Goal: Information Seeking & Learning: Check status

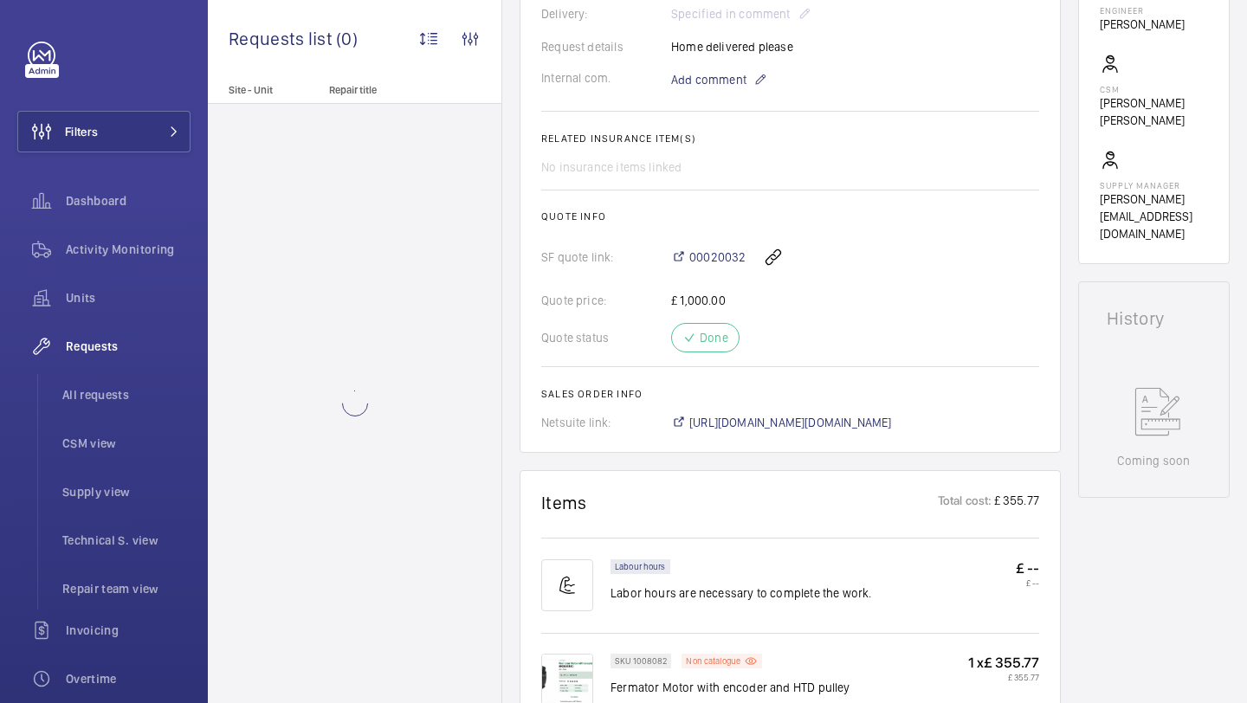
scroll to position [563, 0]
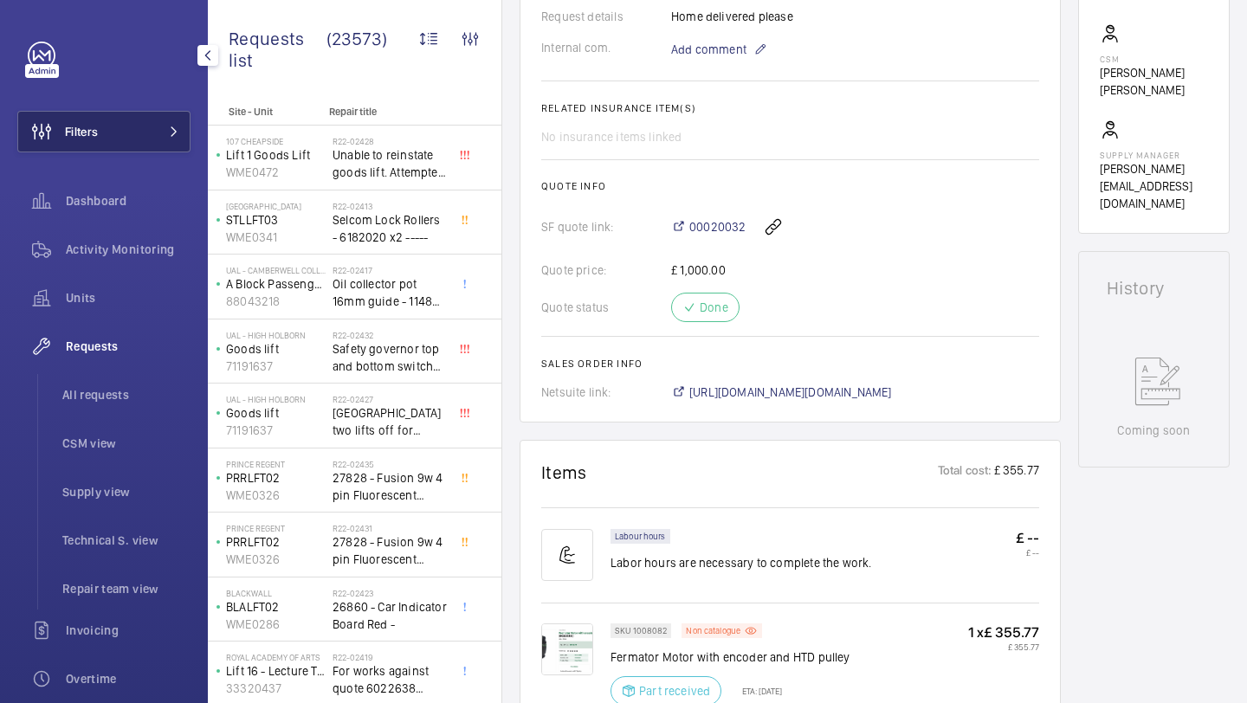
click at [170, 143] on button "Filters" at bounding box center [103, 132] width 173 height 42
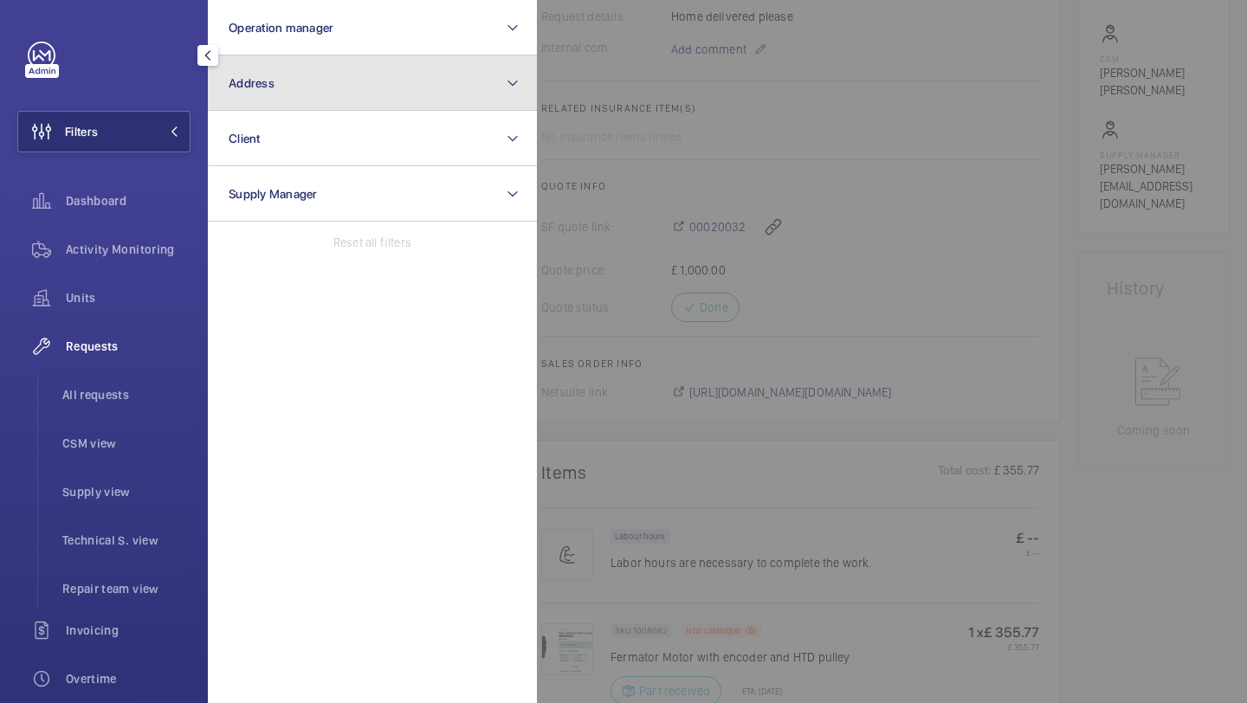
click at [289, 88] on button "Address" at bounding box center [372, 82] width 329 height 55
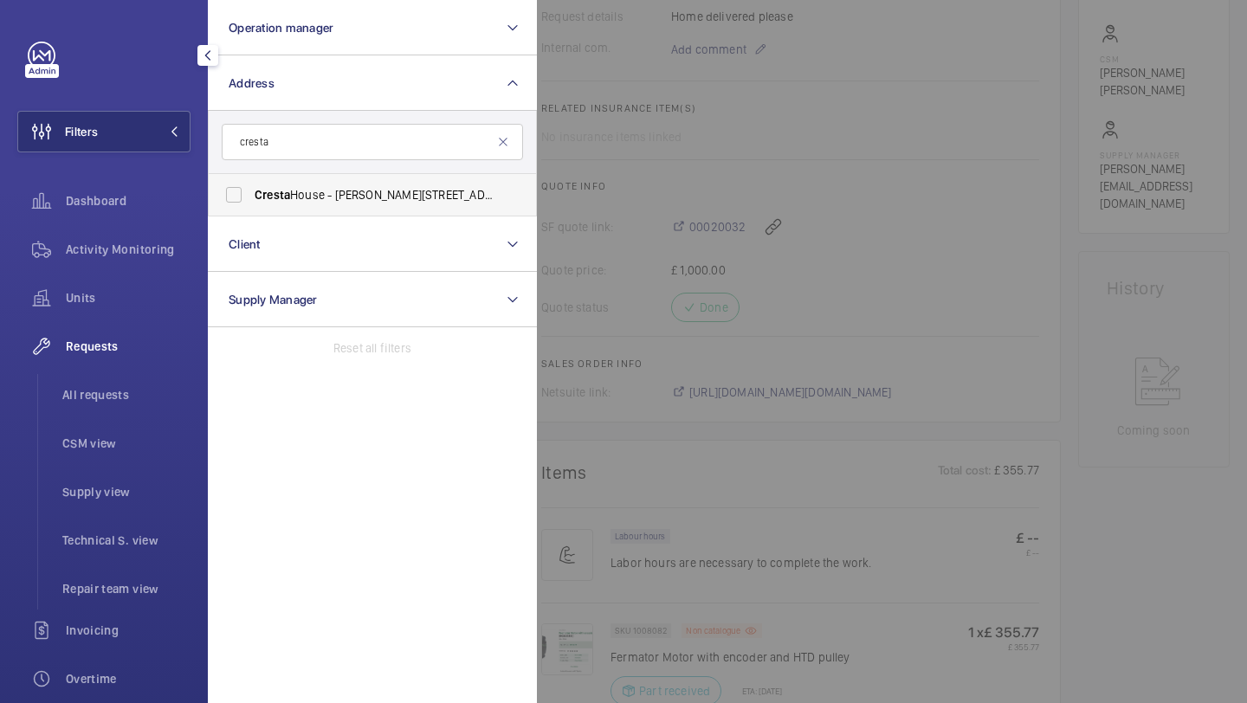
type input "cresta"
click at [275, 201] on span "Cresta" at bounding box center [273, 195] width 36 height 14
click at [251, 201] on input "Cresta House - Alma Street, LUTON LU1 2EQ" at bounding box center [233, 195] width 35 height 35
checkbox input "true"
click at [165, 375] on li "All requests" at bounding box center [119, 395] width 142 height 42
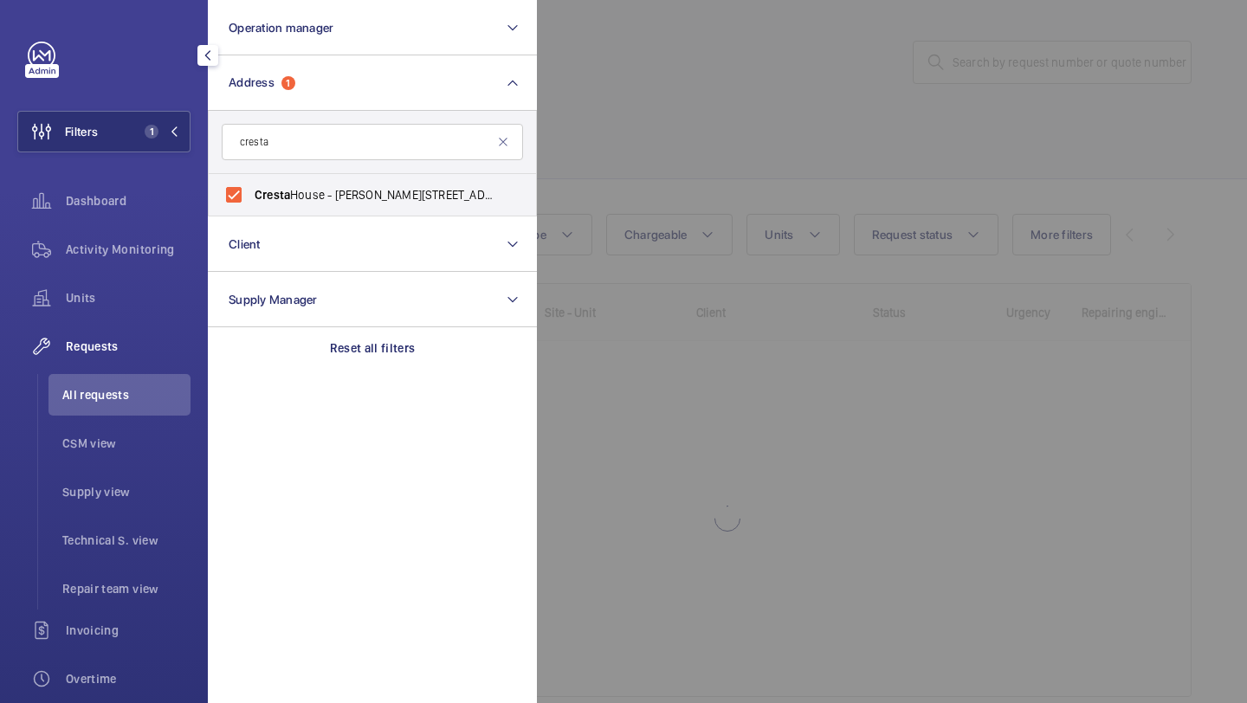
click at [605, 173] on div at bounding box center [1160, 351] width 1247 height 703
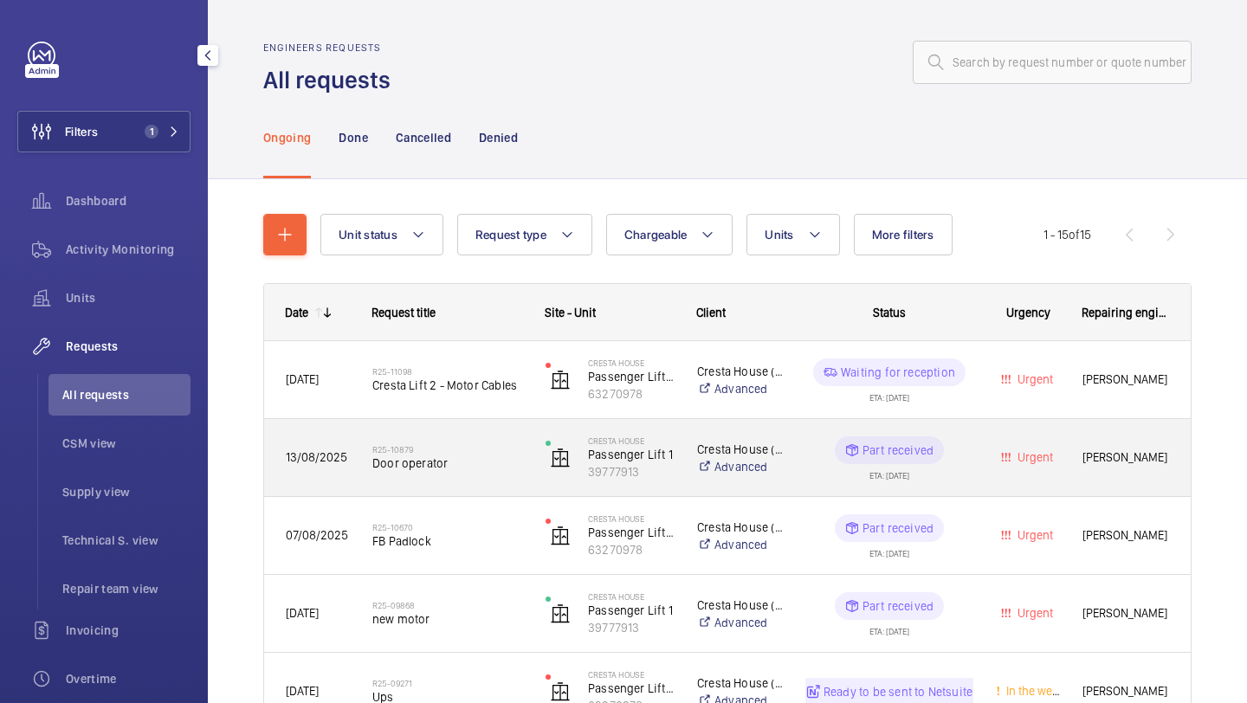
click at [469, 452] on h2 "R25-10879" at bounding box center [447, 449] width 151 height 10
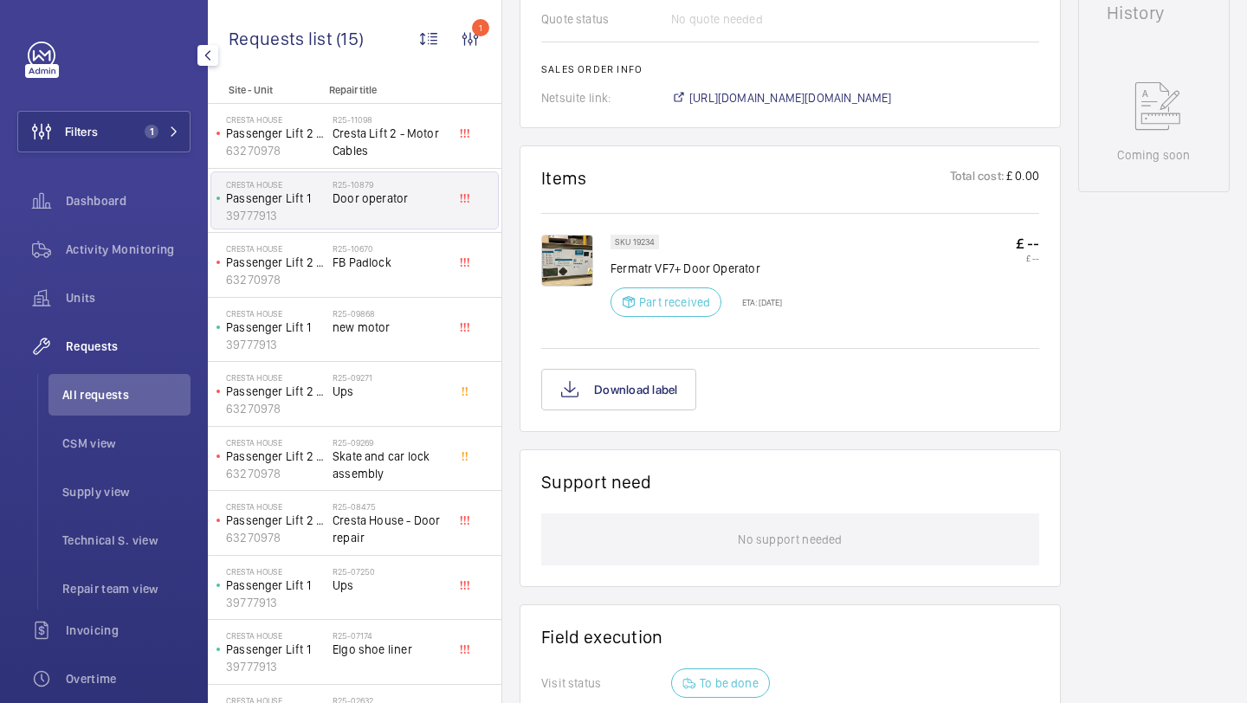
scroll to position [872, 0]
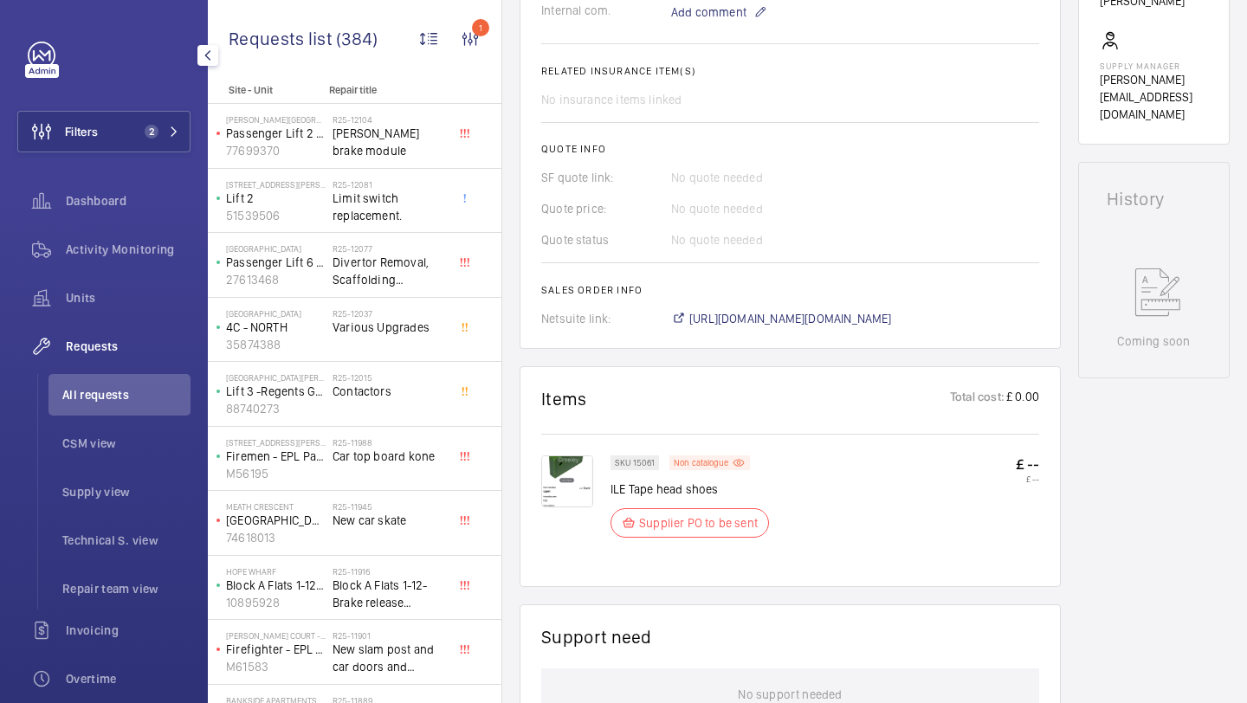
scroll to position [745, 0]
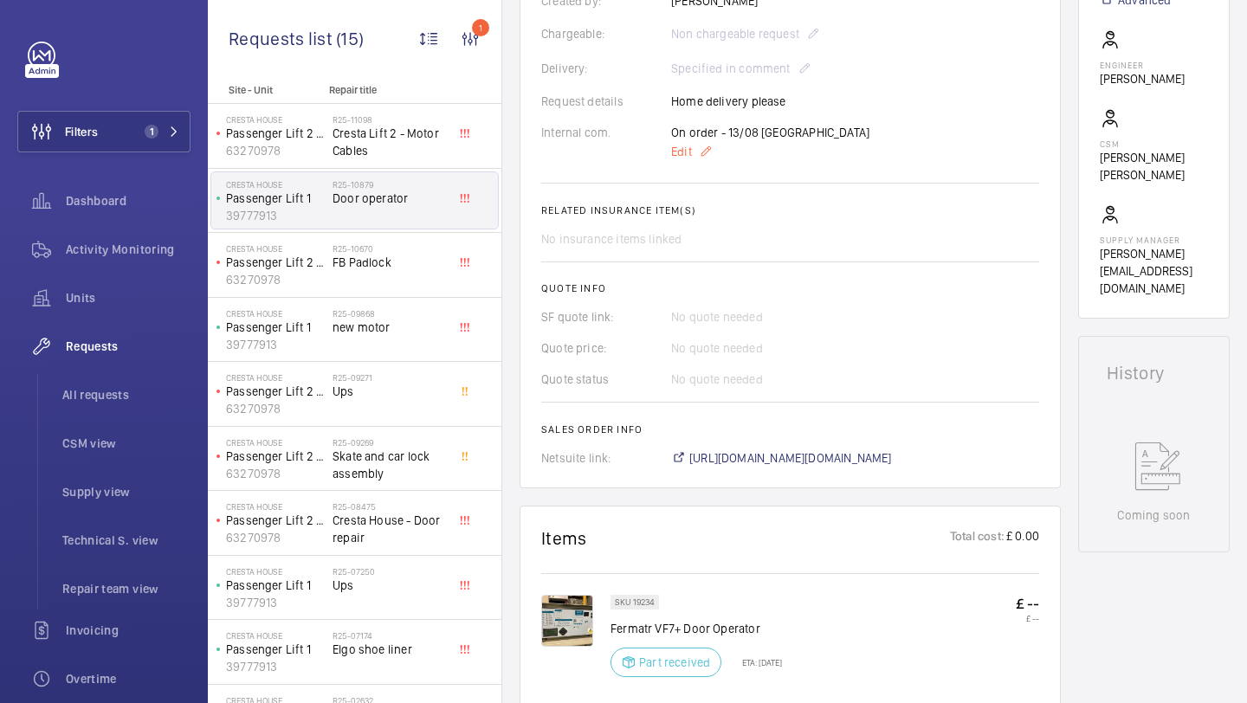
scroll to position [103, 0]
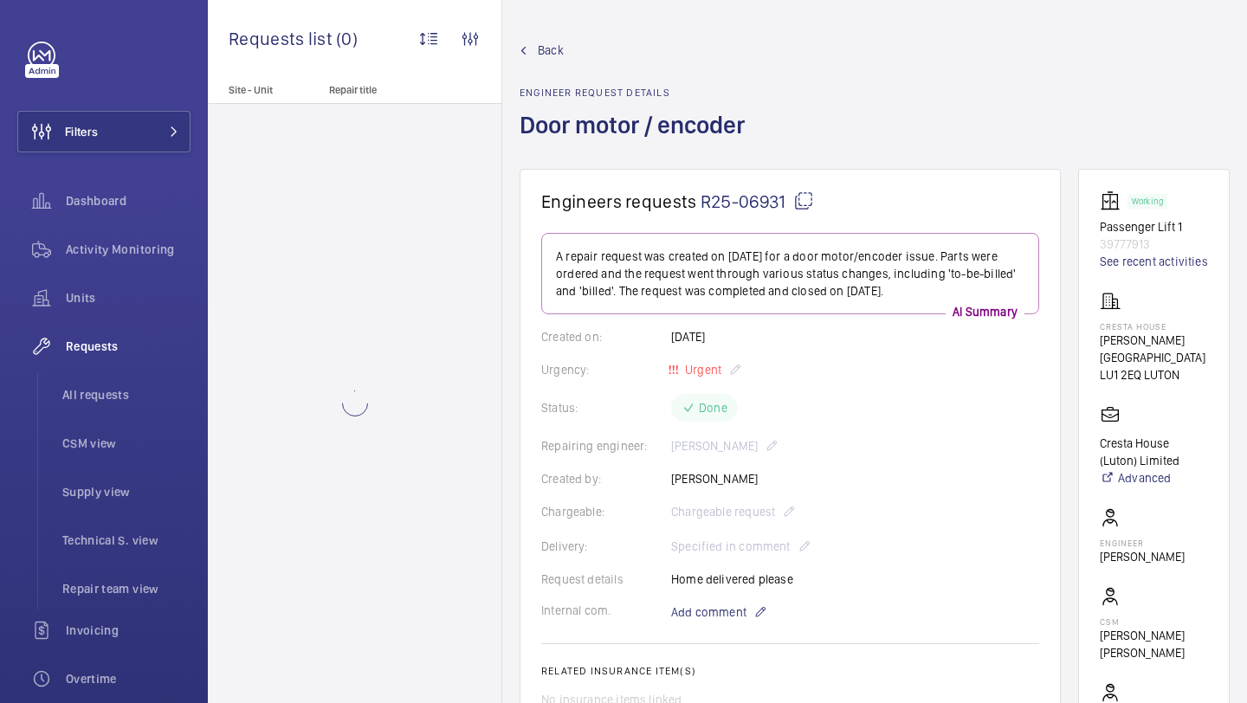
scroll to position [637, 0]
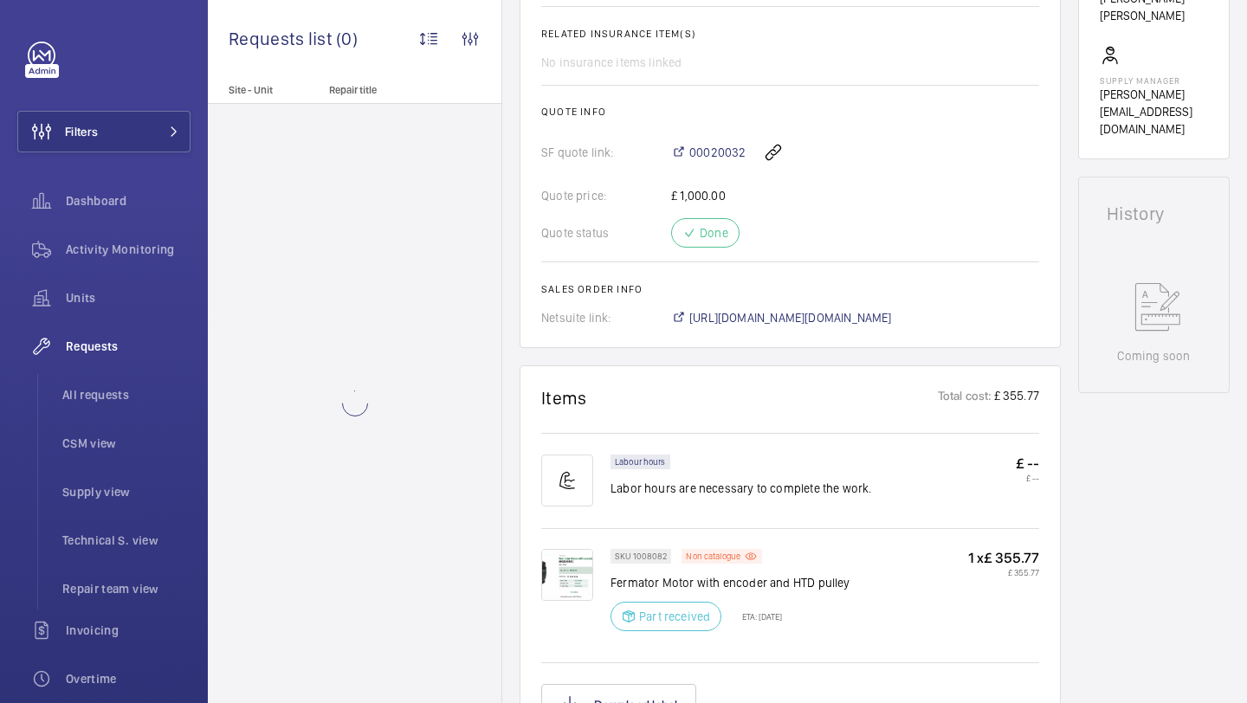
click at [562, 587] on img at bounding box center [567, 575] width 52 height 52
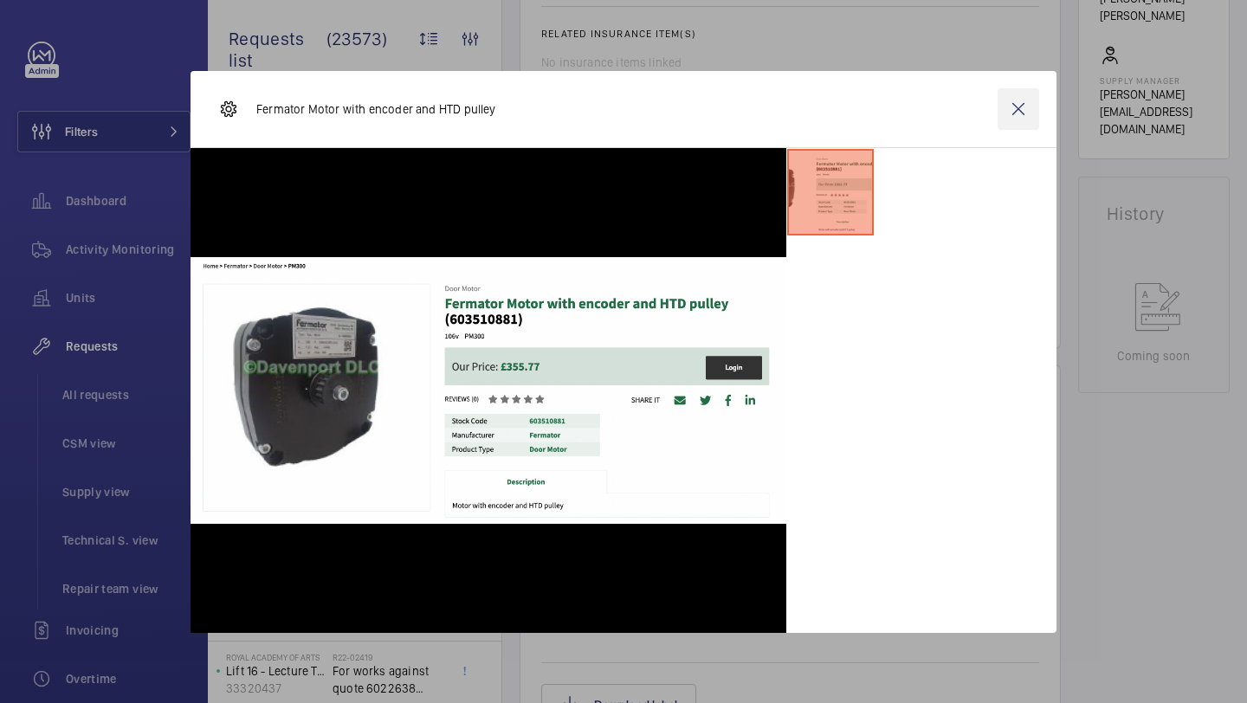
click at [1021, 119] on wm-front-icon-button at bounding box center [1018, 109] width 42 height 42
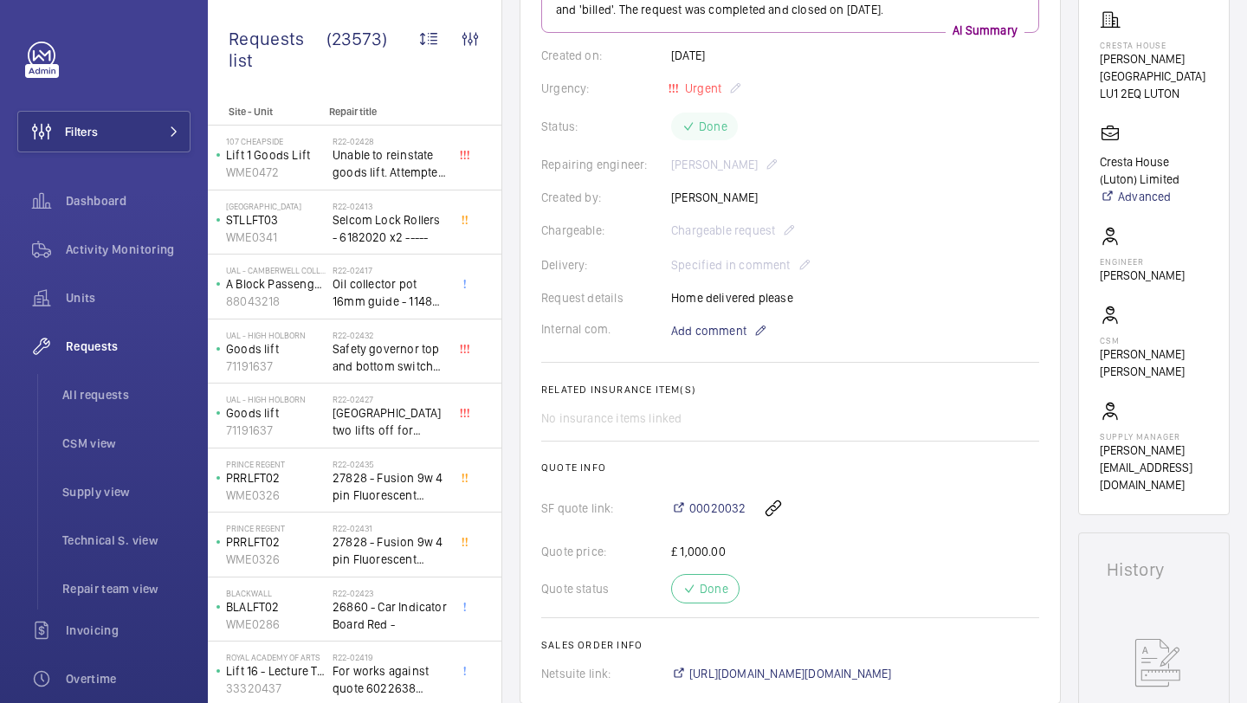
scroll to position [269, 0]
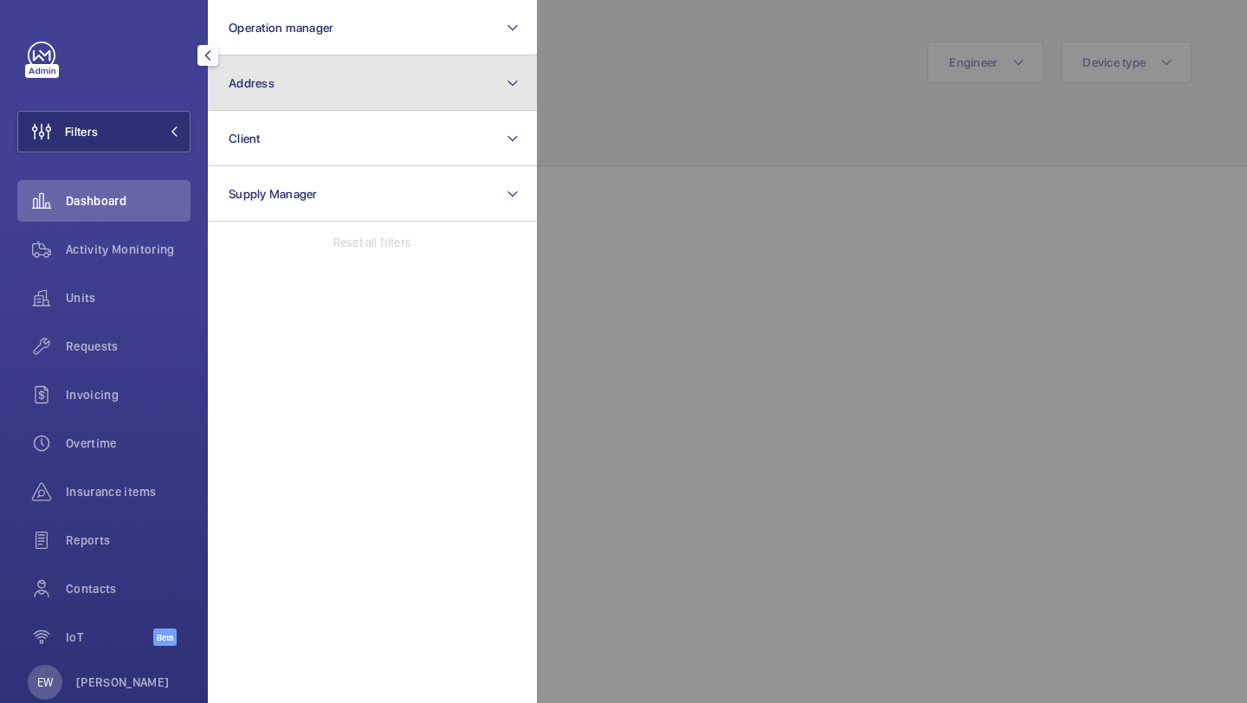
click at [274, 72] on button "Address" at bounding box center [372, 82] width 329 height 55
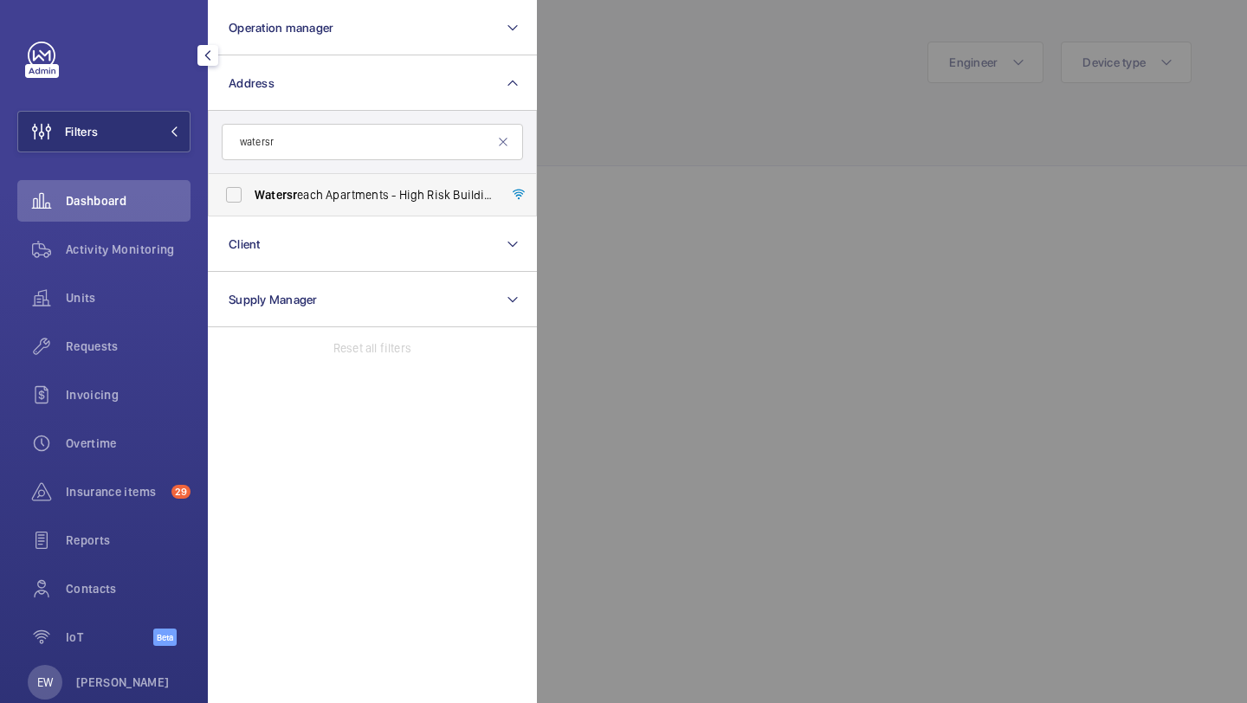
type input "watersr"
click at [348, 177] on label "Watersr each Apartments - High Risk Building - Watersr each Apartments, LONDON …" at bounding box center [359, 195] width 301 height 42
click at [251, 178] on input "Watersr each Apartments - High Risk Building - Watersr each Apartments, LONDON …" at bounding box center [233, 195] width 35 height 35
checkbox input "true"
click at [119, 368] on div "Requests" at bounding box center [103, 350] width 173 height 48
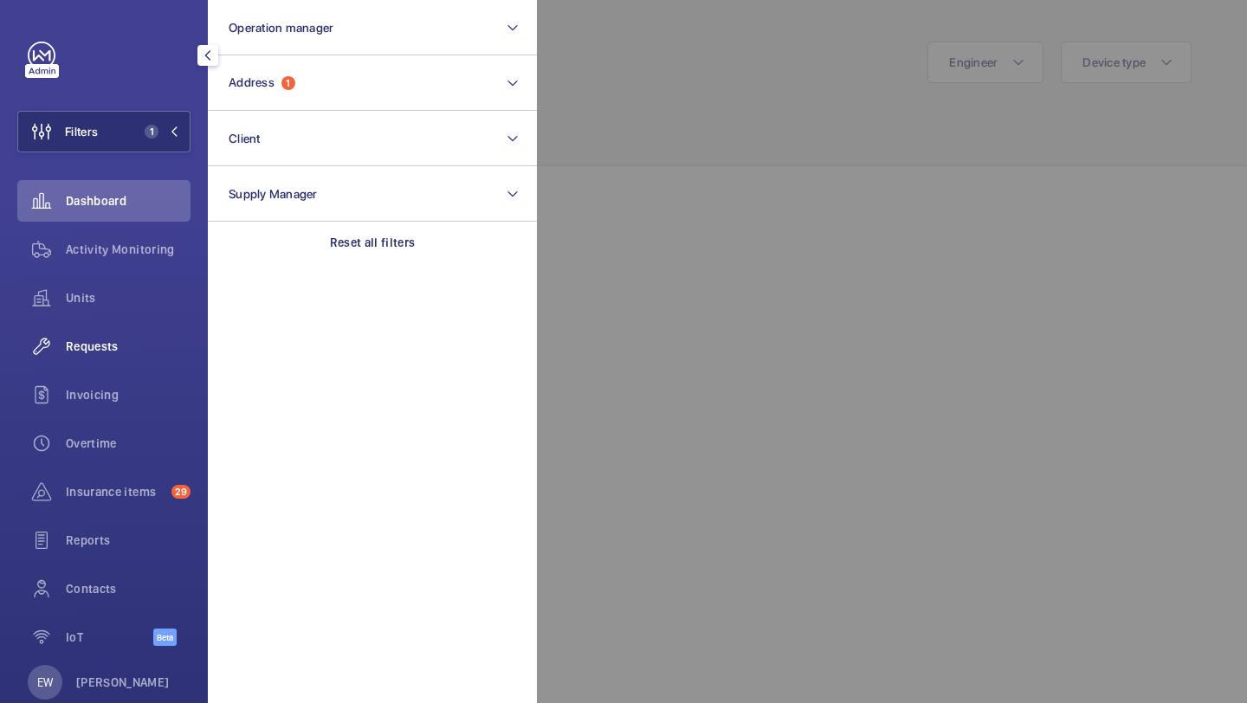
click at [120, 351] on span "Requests" at bounding box center [128, 346] width 125 height 17
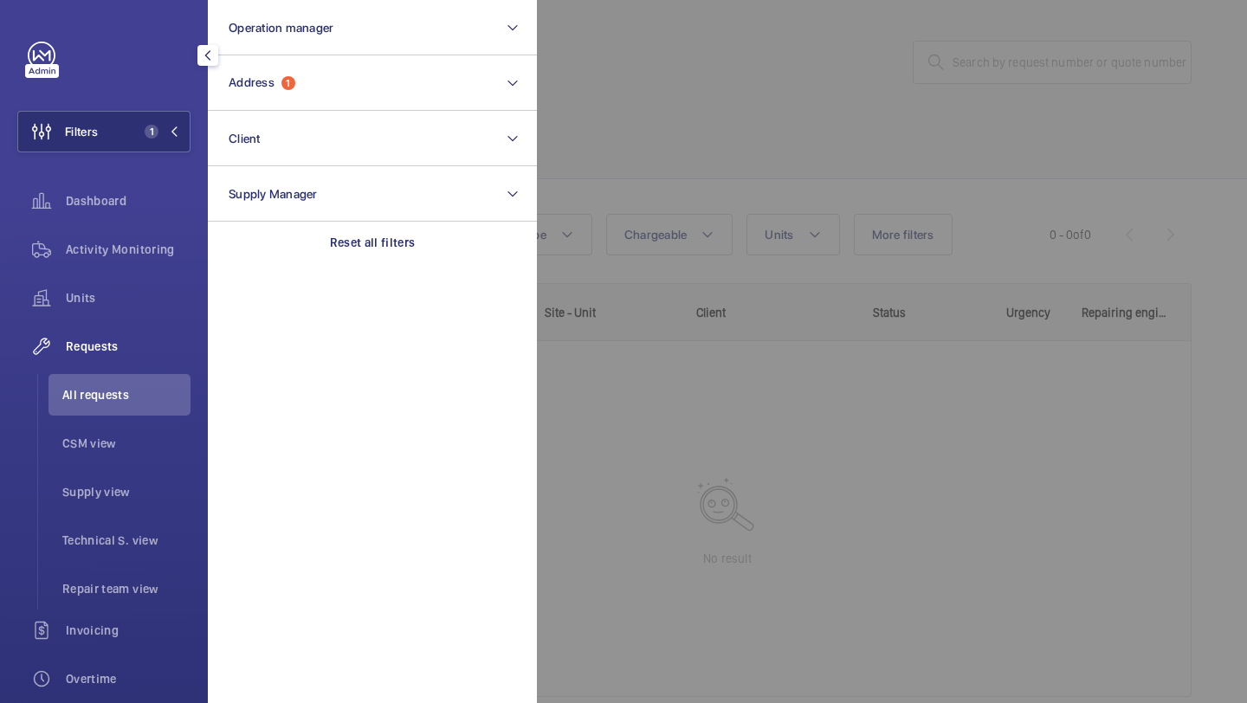
click at [604, 109] on div at bounding box center [1160, 351] width 1247 height 703
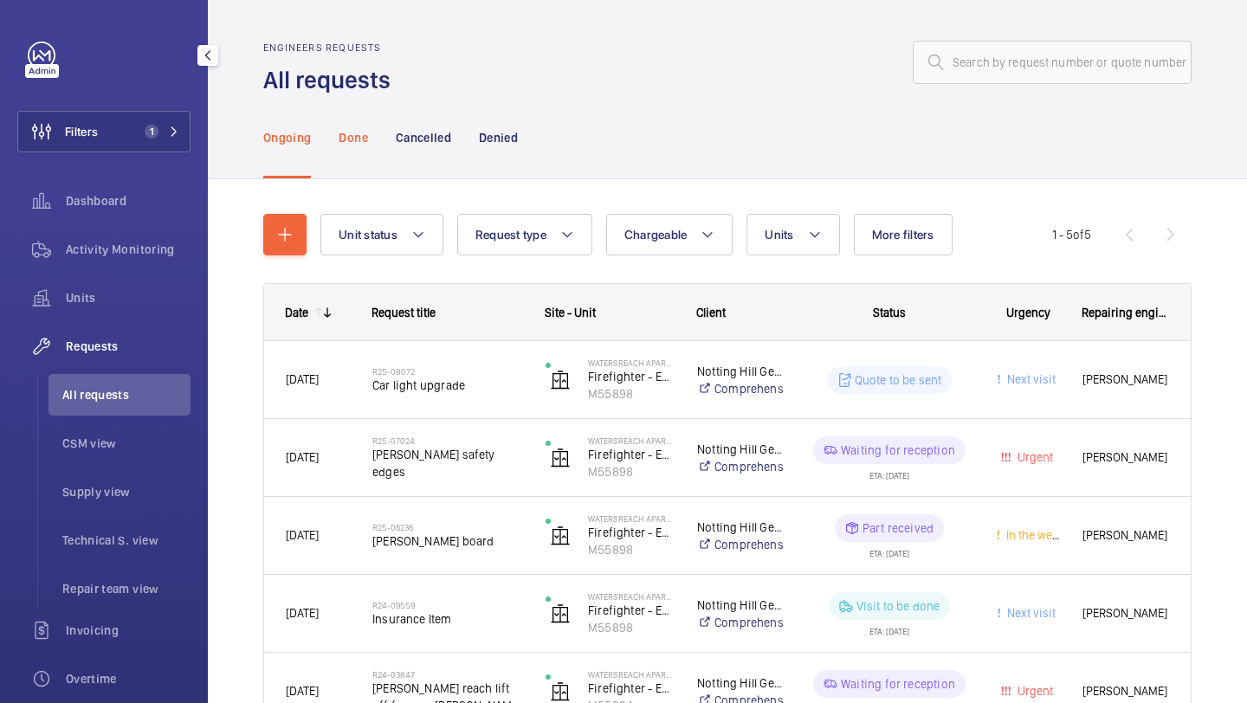
click at [352, 140] on p "Done" at bounding box center [353, 137] width 29 height 17
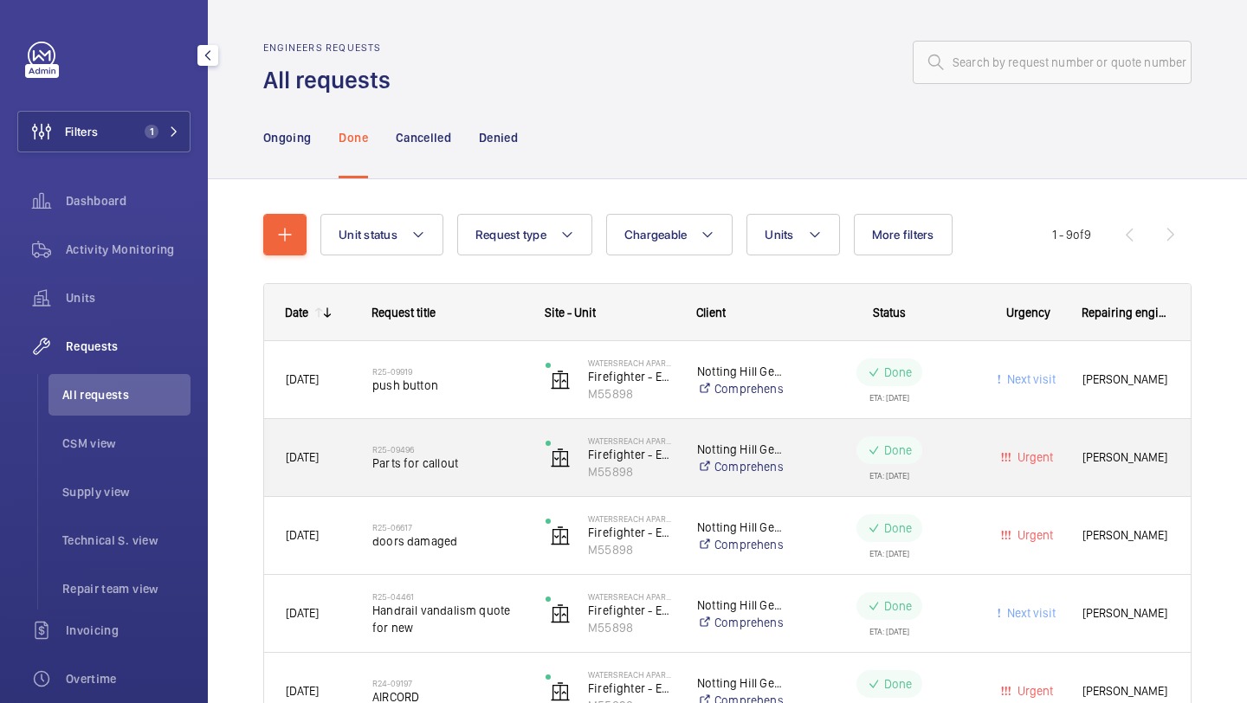
click at [486, 450] on h2 "R25-09496" at bounding box center [447, 449] width 151 height 10
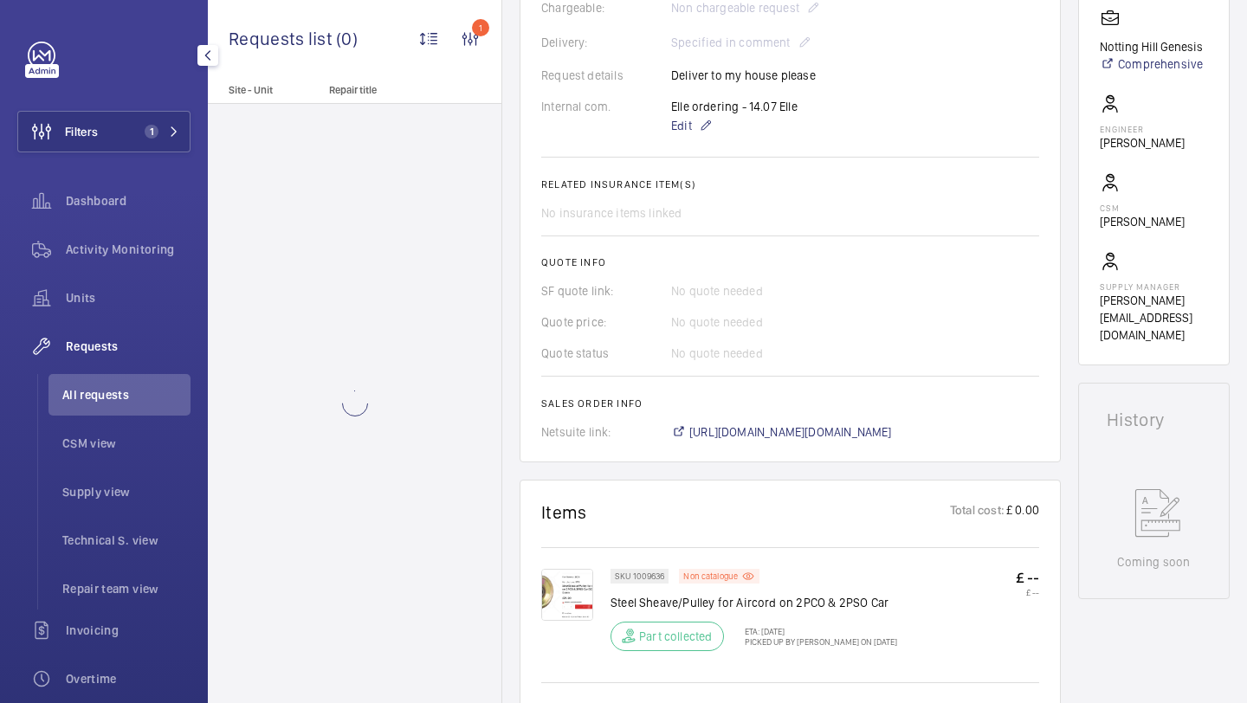
scroll to position [914, 0]
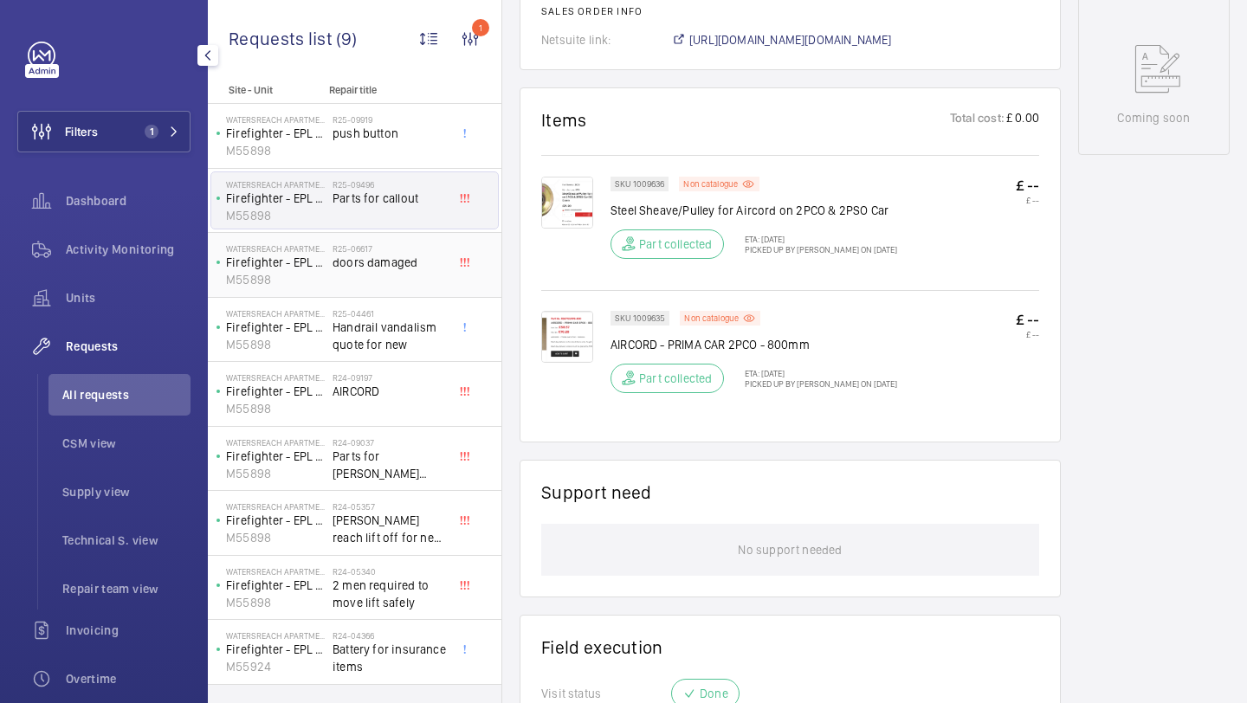
click at [391, 264] on span "doors damaged" at bounding box center [389, 262] width 114 height 17
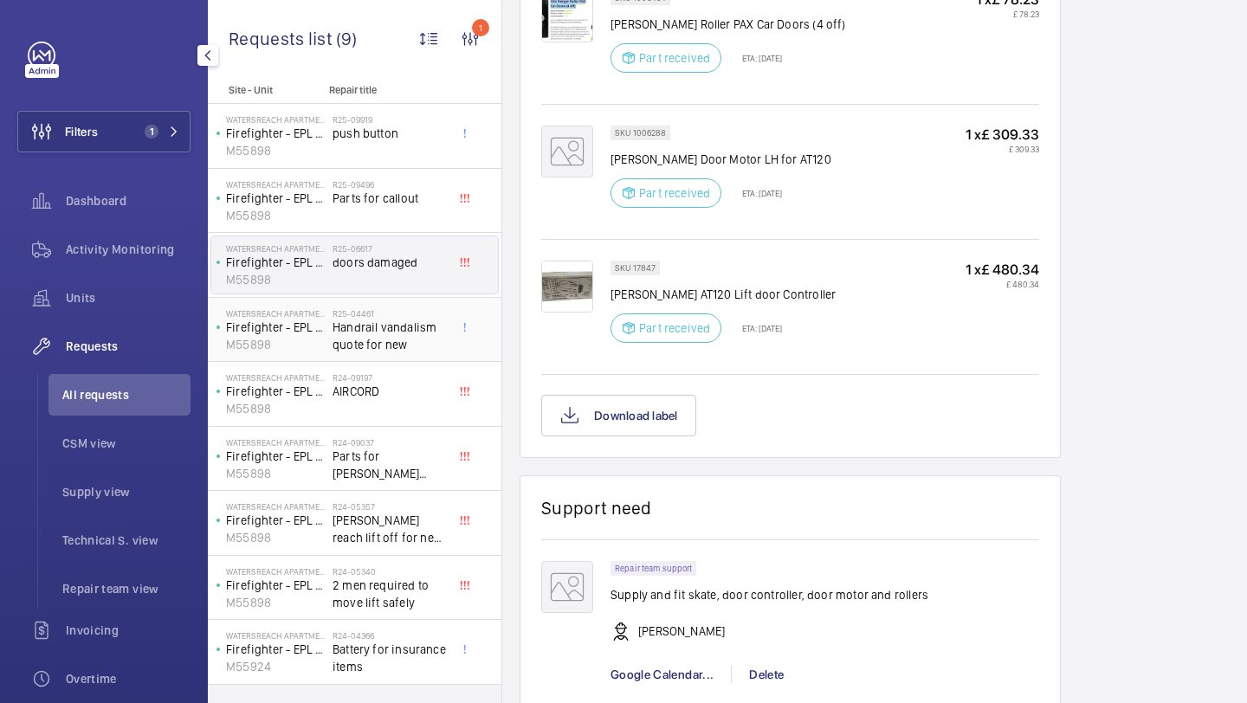
scroll to position [1299, 0]
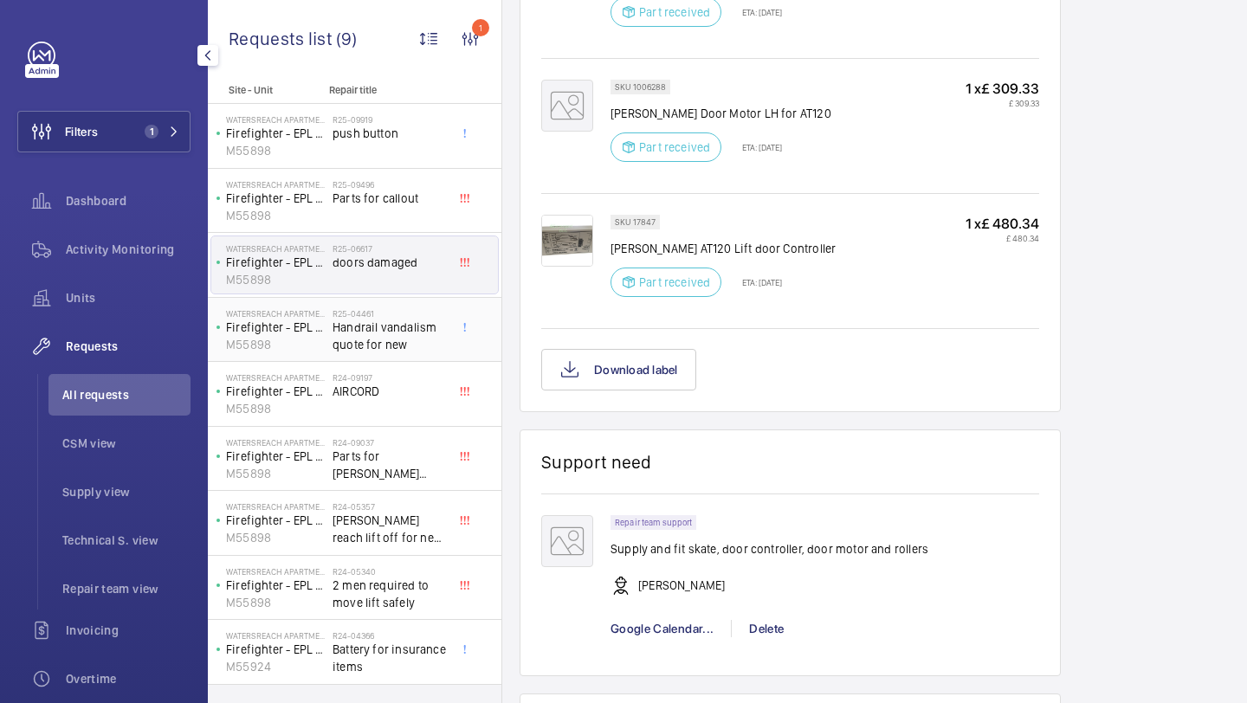
click at [407, 326] on span "Handrail vandalism quote for new" at bounding box center [389, 336] width 114 height 35
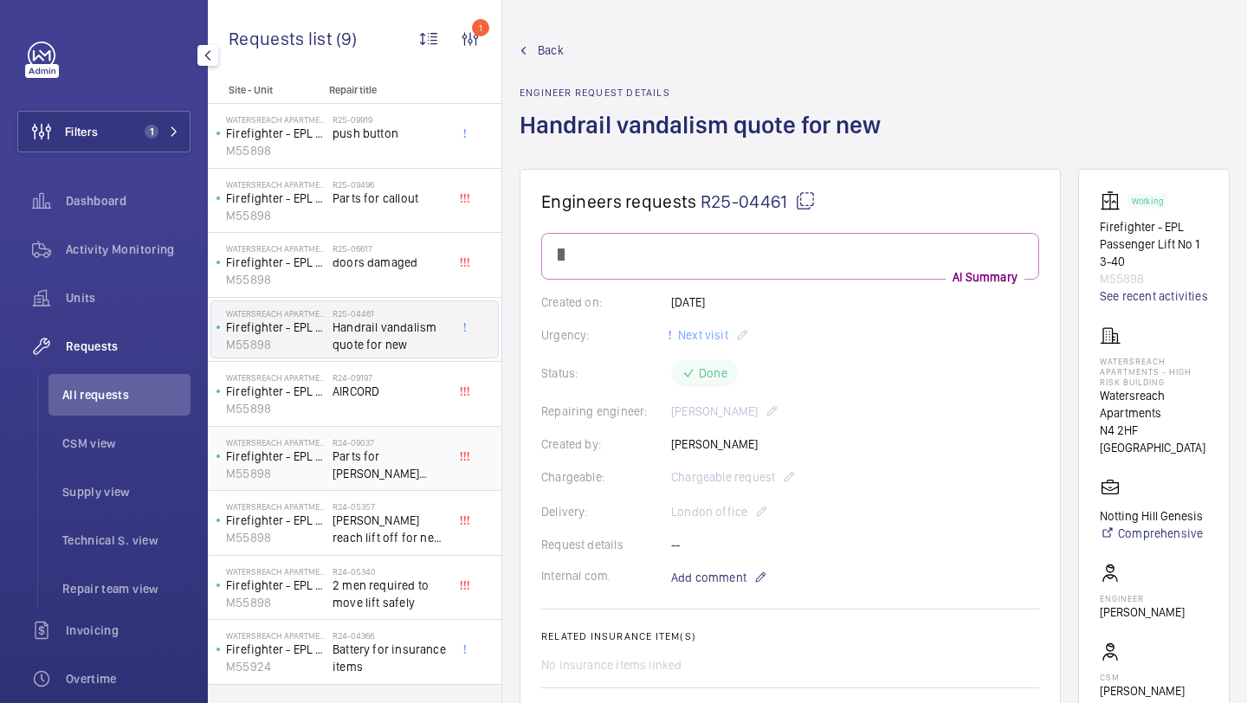
click at [400, 455] on span "Parts for Otis landing door" at bounding box center [389, 465] width 114 height 35
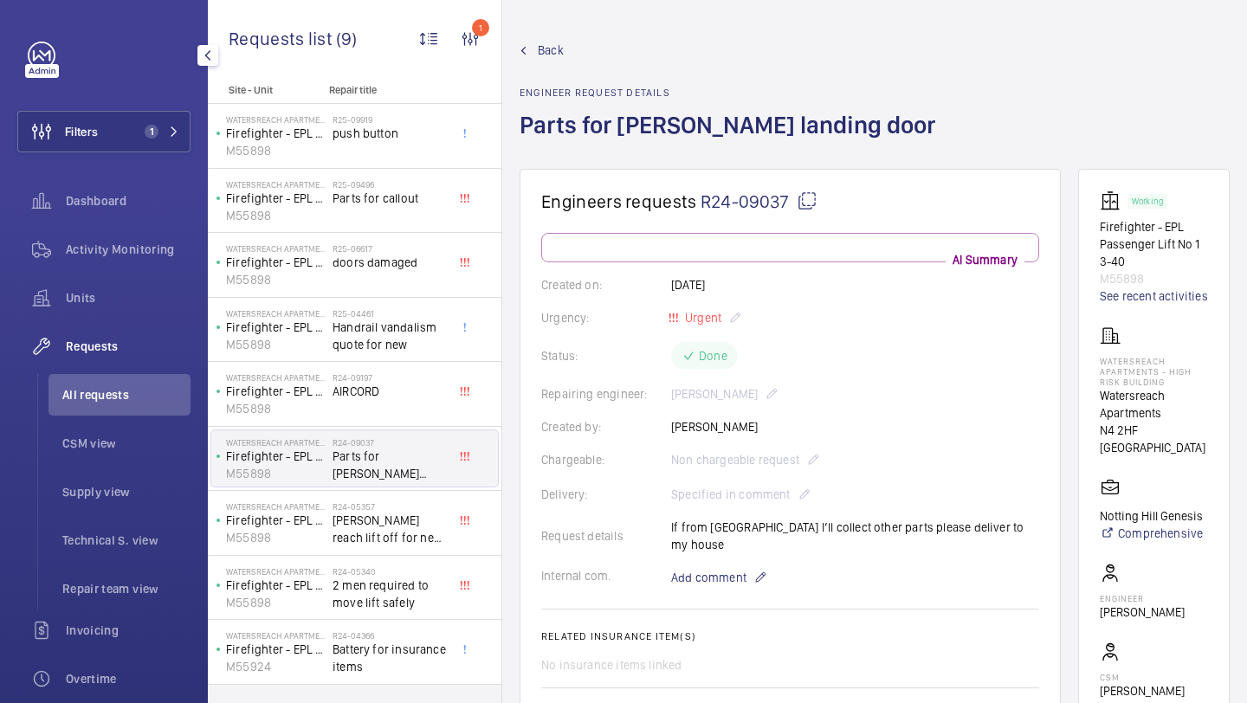
scroll to position [882, 0]
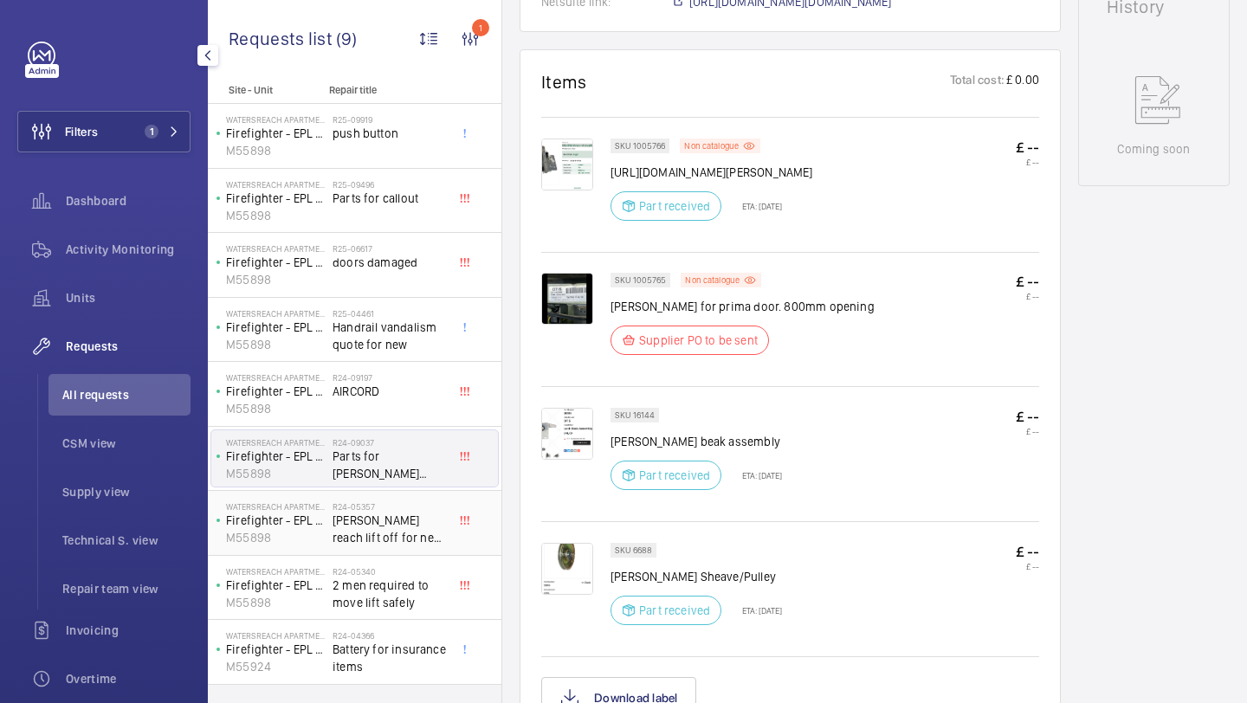
click at [379, 516] on span "Waters reach lift off for new skate" at bounding box center [389, 529] width 114 height 35
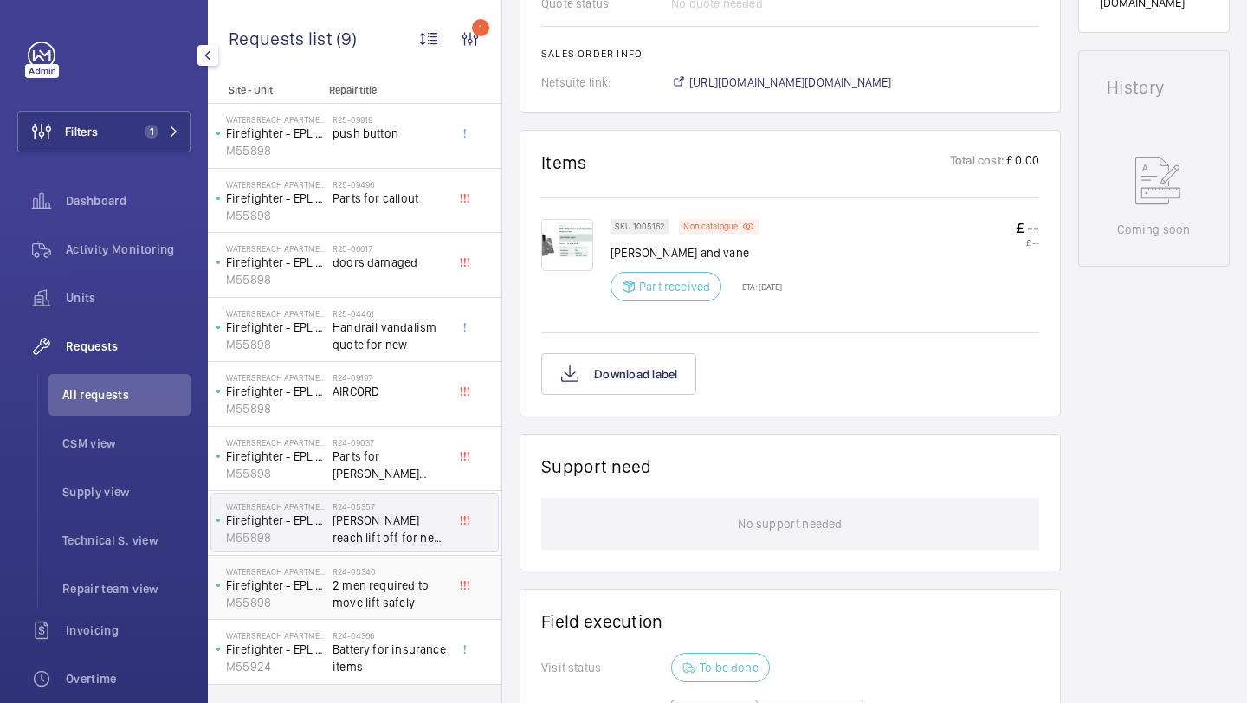
scroll to position [819, 0]
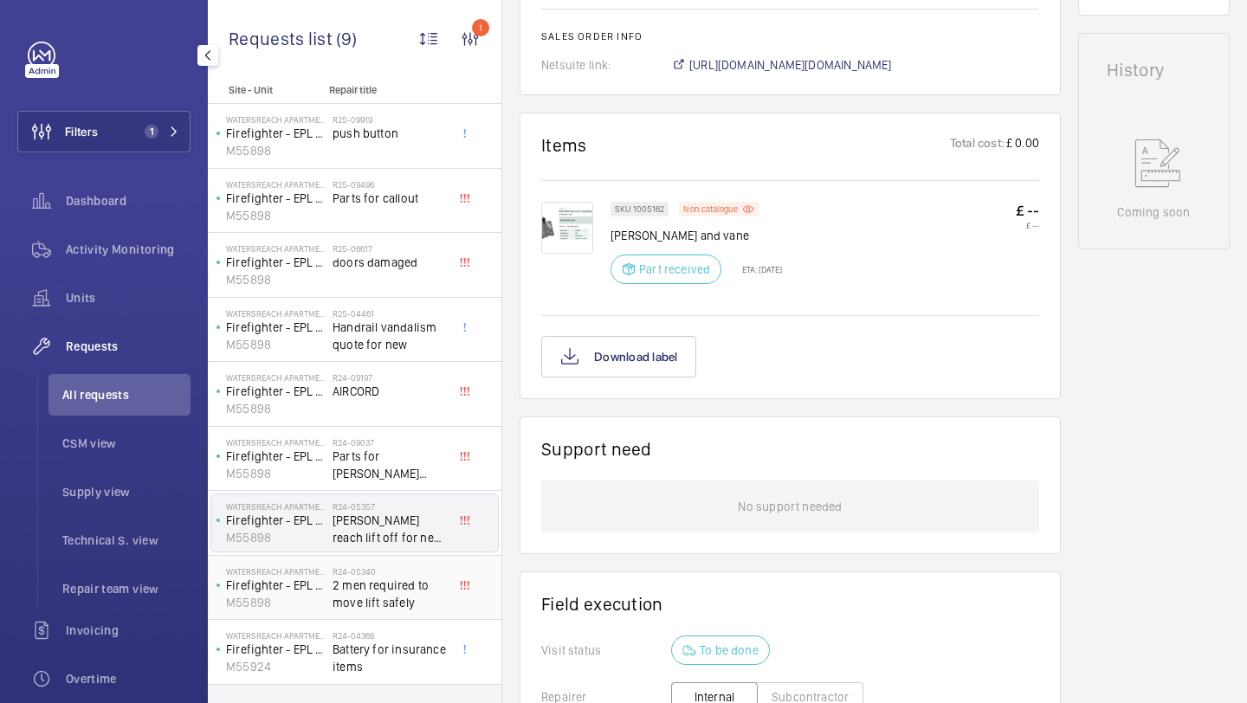
click at [395, 584] on span "2 men required to move lift safely" at bounding box center [389, 594] width 114 height 35
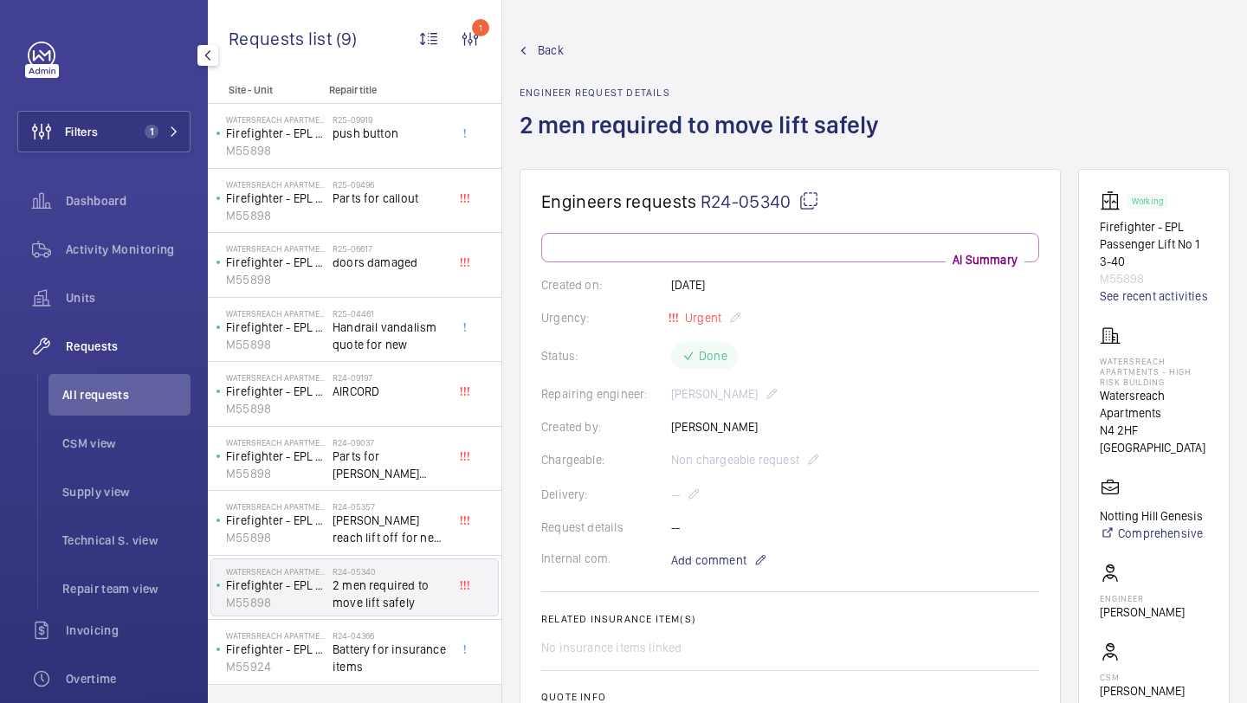
scroll to position [701, 0]
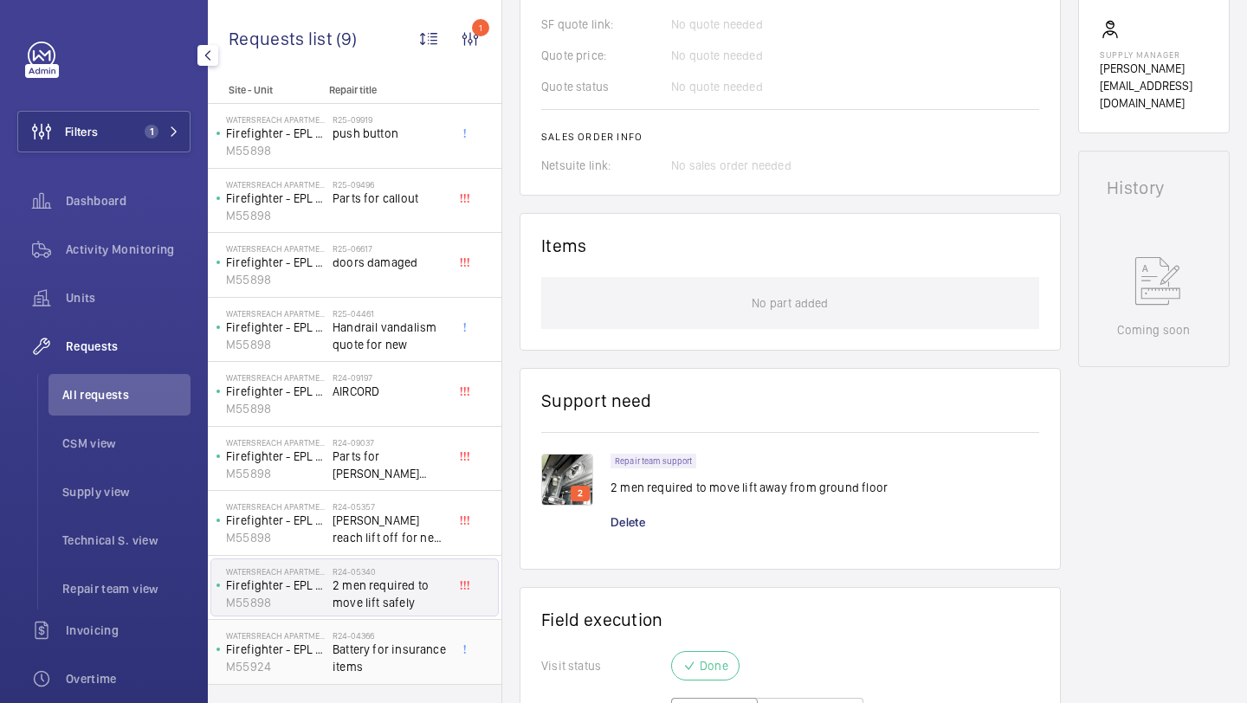
click at [381, 657] on span "Battery for insurance items" at bounding box center [389, 658] width 114 height 35
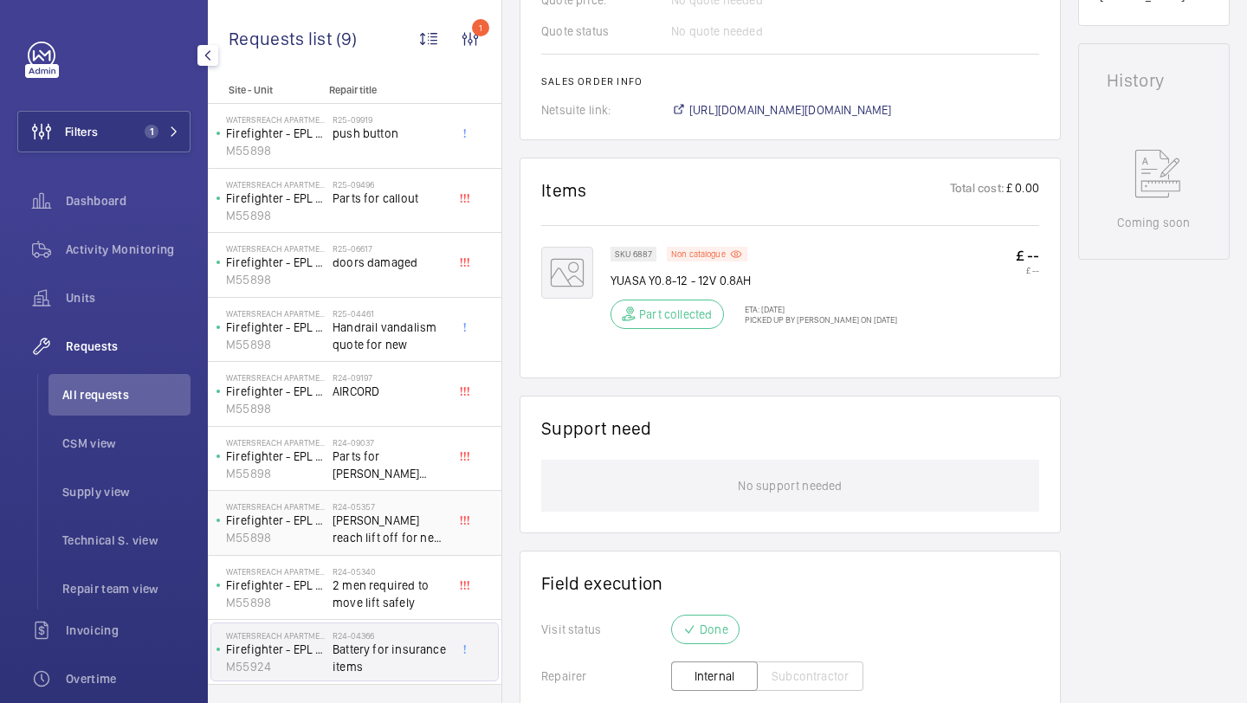
scroll to position [826, 0]
click at [403, 592] on span "2 men required to move lift safely" at bounding box center [389, 594] width 114 height 35
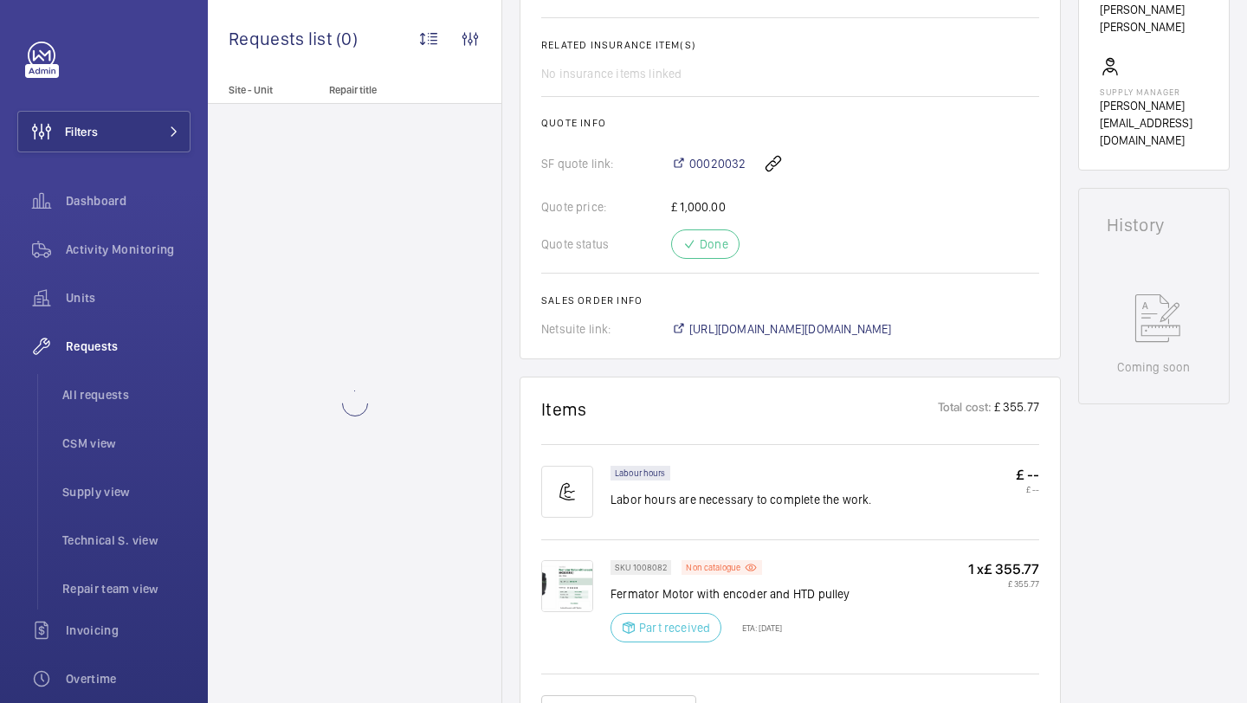
scroll to position [671, 0]
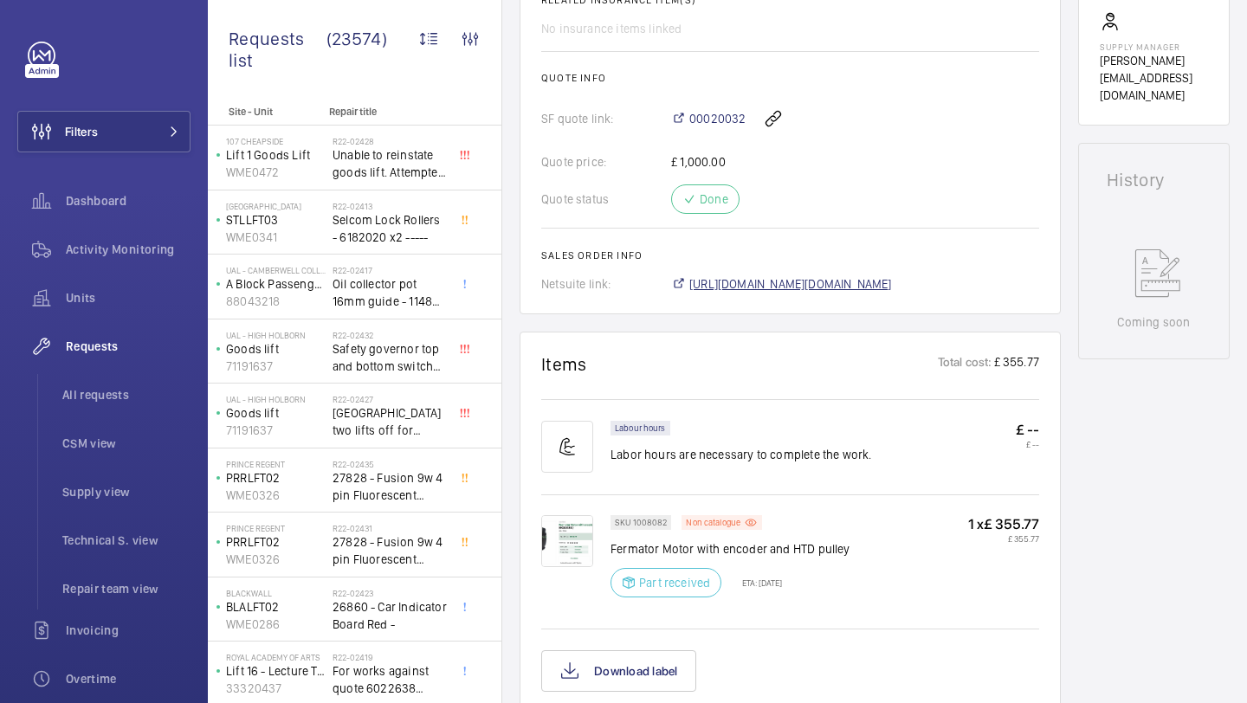
click at [770, 292] on span "https://6461500.app.netsuite.com/app/accounting/transactions/salesord.nl?id=280…" at bounding box center [790, 283] width 203 height 17
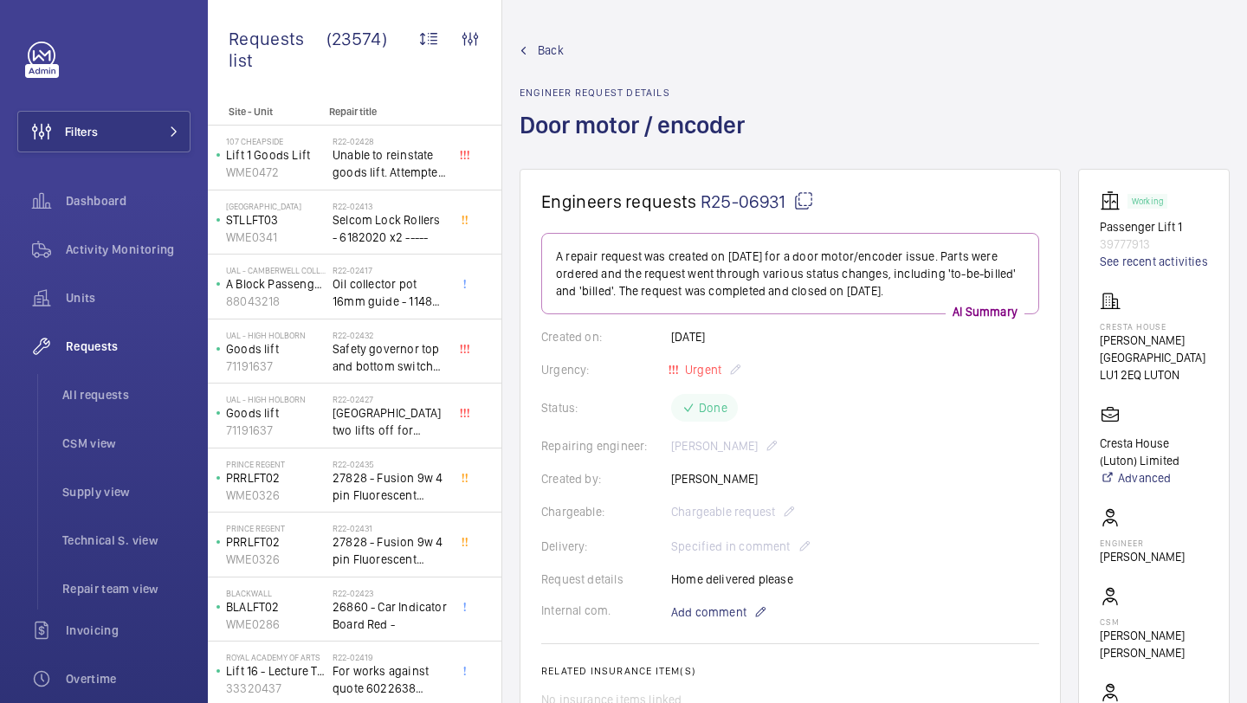
drag, startPoint x: 786, startPoint y: 205, endPoint x: 703, endPoint y: 207, distance: 83.1
click at [703, 207] on span "R25-06931" at bounding box center [756, 201] width 113 height 22
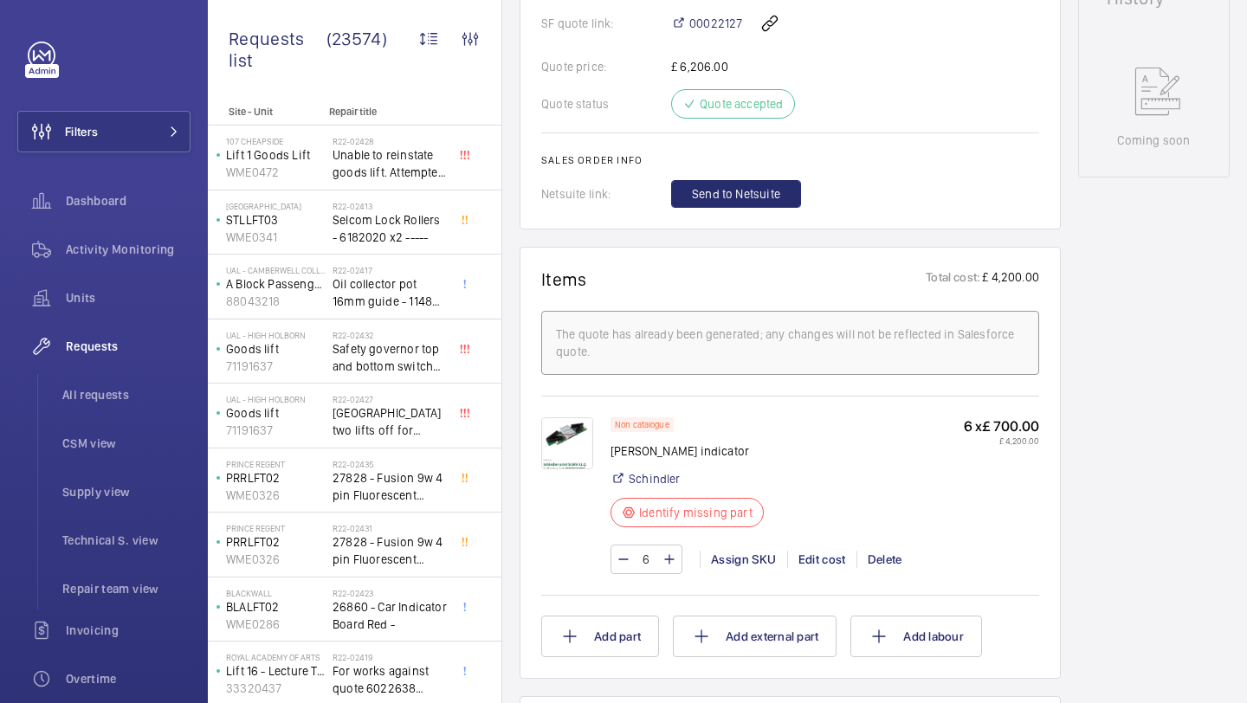
scroll to position [823, 0]
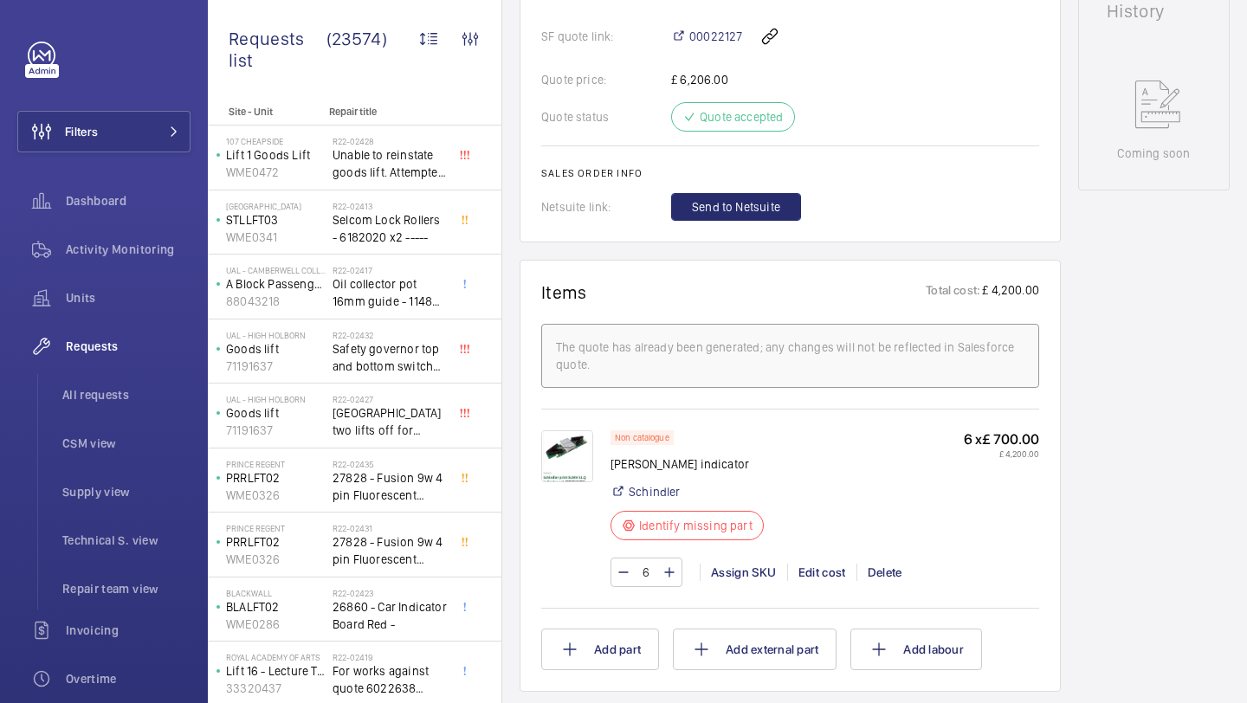
click at [580, 444] on img at bounding box center [567, 456] width 52 height 52
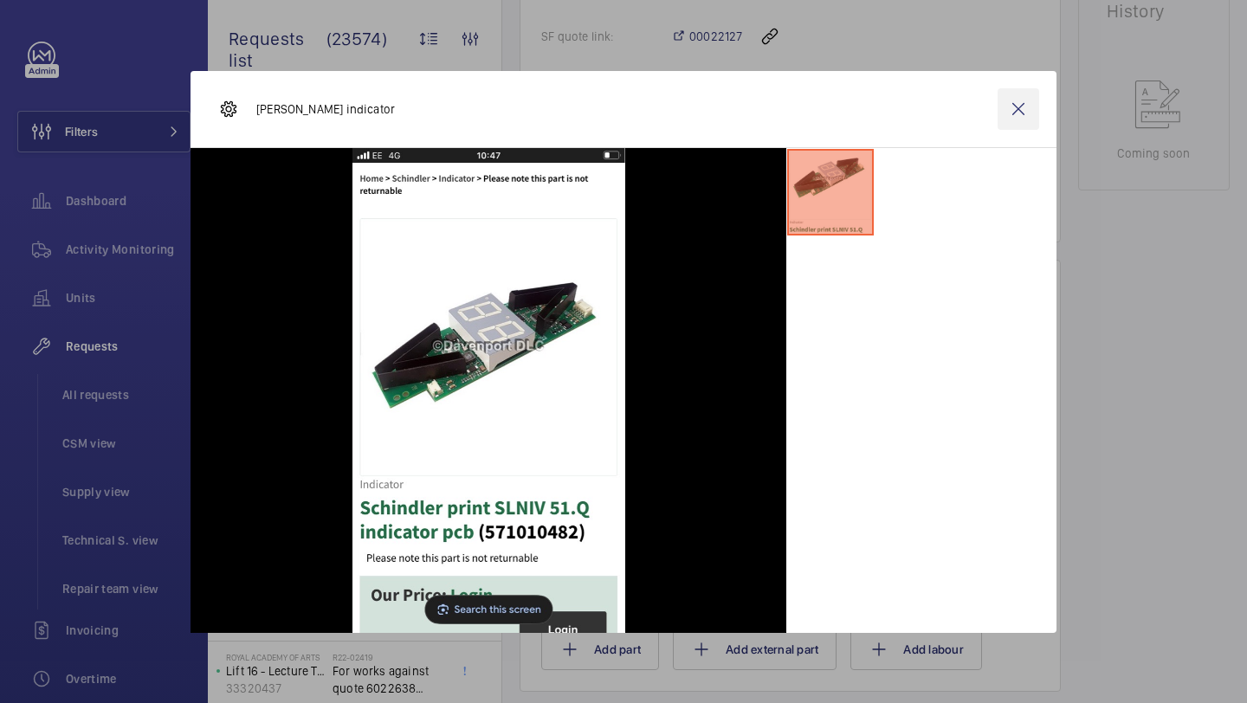
click at [1035, 101] on wm-front-icon-button at bounding box center [1018, 109] width 42 height 42
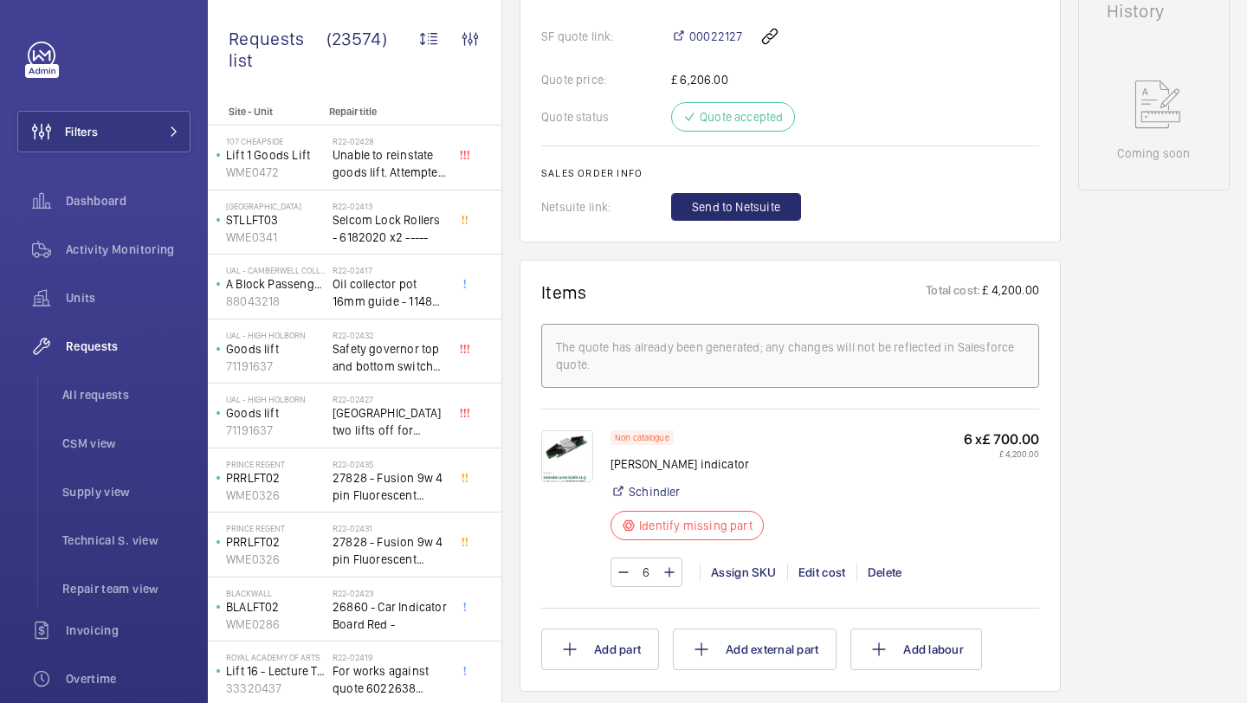
click at [565, 462] on img at bounding box center [567, 456] width 52 height 52
